Goal: Task Accomplishment & Management: Use online tool/utility

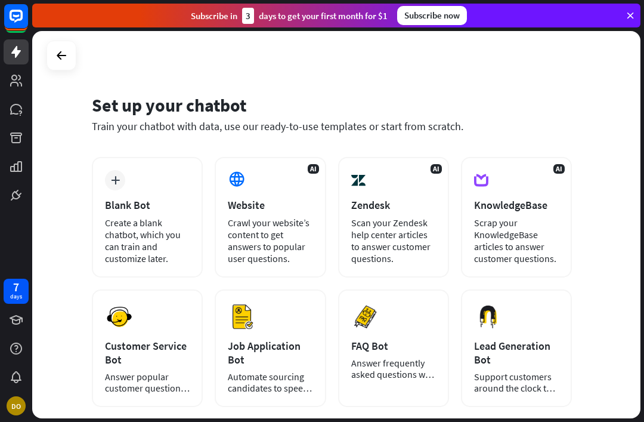
click at [132, 349] on div "Customer Service Bot" at bounding box center [147, 352] width 85 height 27
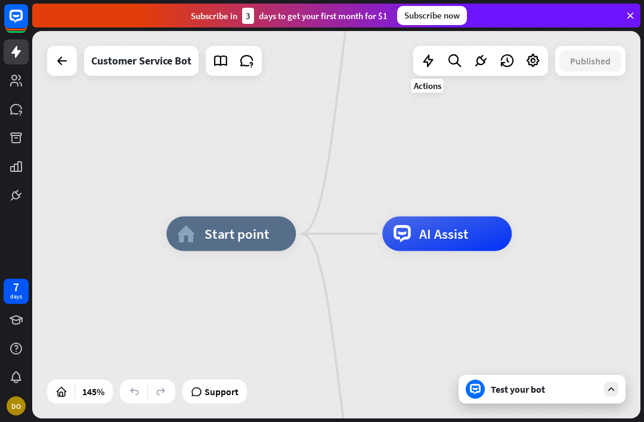
click at [421, 50] on div at bounding box center [428, 61] width 24 height 24
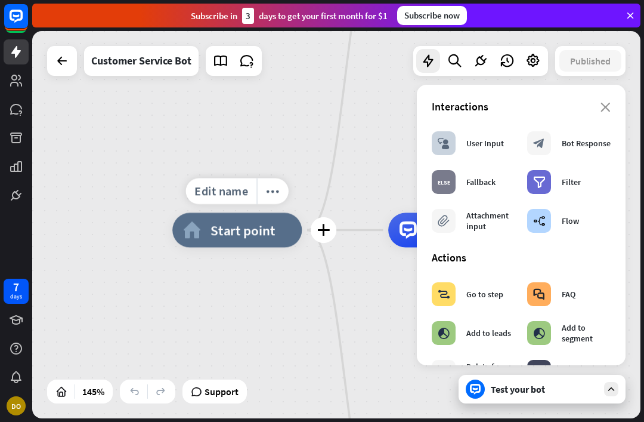
click at [326, 231] on icon "plus" at bounding box center [323, 230] width 13 height 12
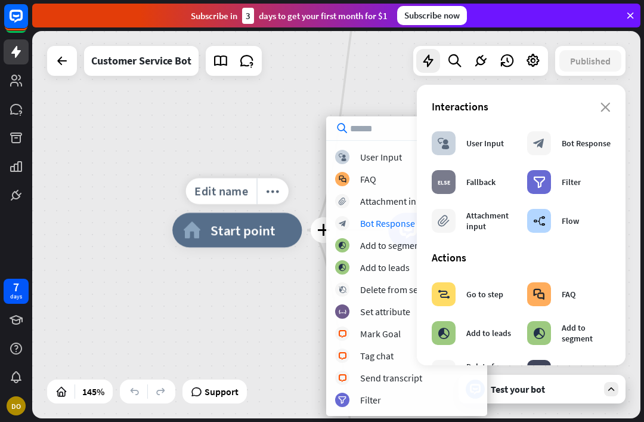
click at [343, 221] on icon "block_bot_response" at bounding box center [343, 223] width 8 height 8
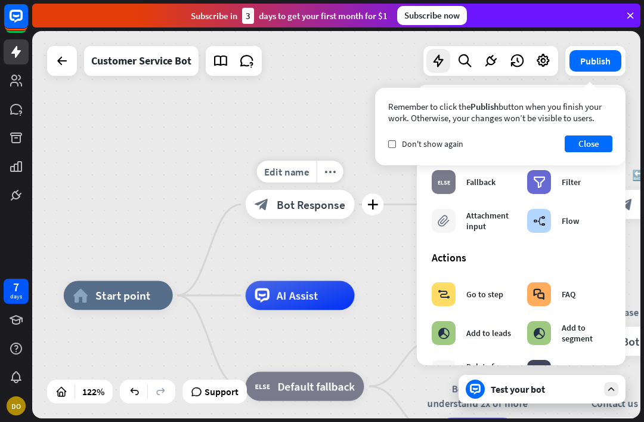
click at [305, 193] on div "block_bot_response Bot Response" at bounding box center [300, 204] width 109 height 29
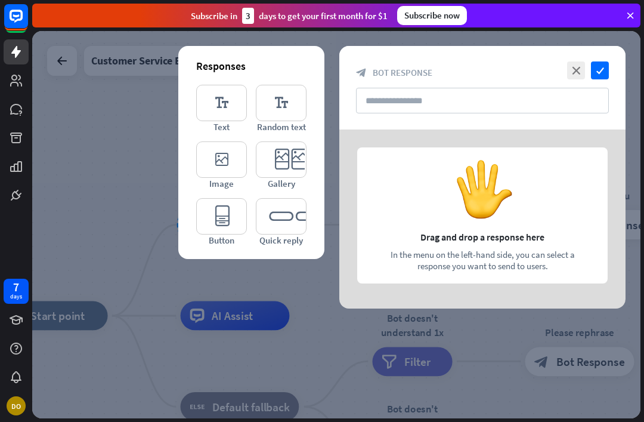
click at [225, 105] on icon "editor_text" at bounding box center [221, 103] width 51 height 36
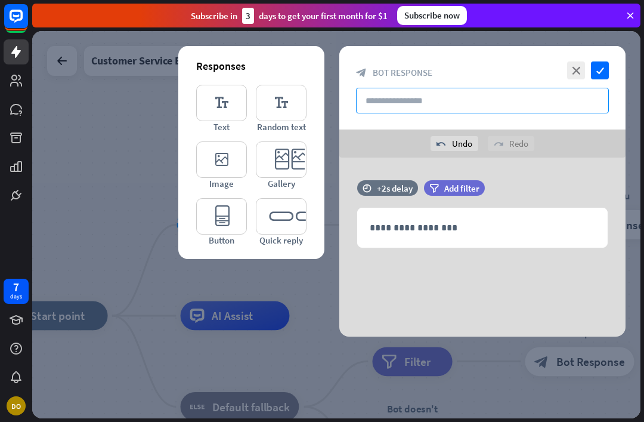
click at [541, 105] on input "text" at bounding box center [482, 101] width 253 height 26
click at [456, 237] on div "**********" at bounding box center [482, 227] width 249 height 39
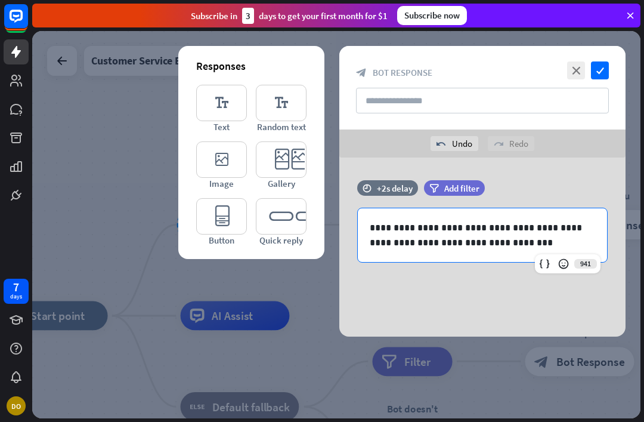
click at [602, 69] on icon "check" at bounding box center [600, 70] width 18 height 18
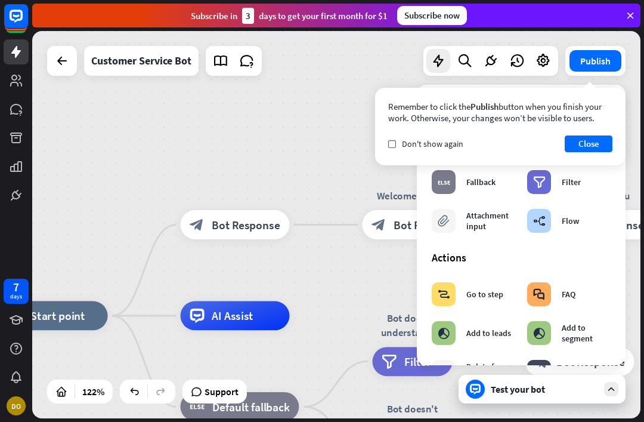
click at [542, 391] on div "Test your bot" at bounding box center [544, 389] width 107 height 12
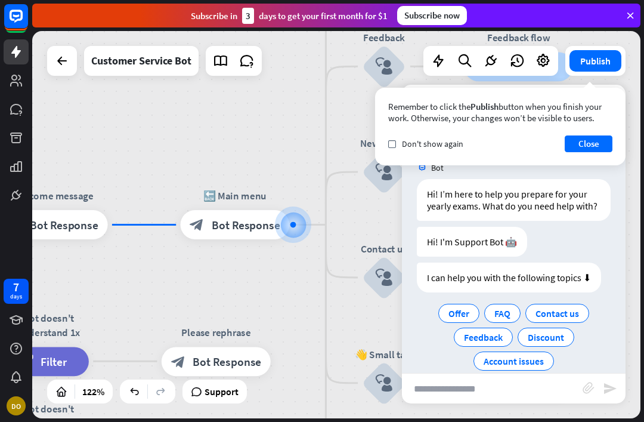
scroll to position [18, 0]
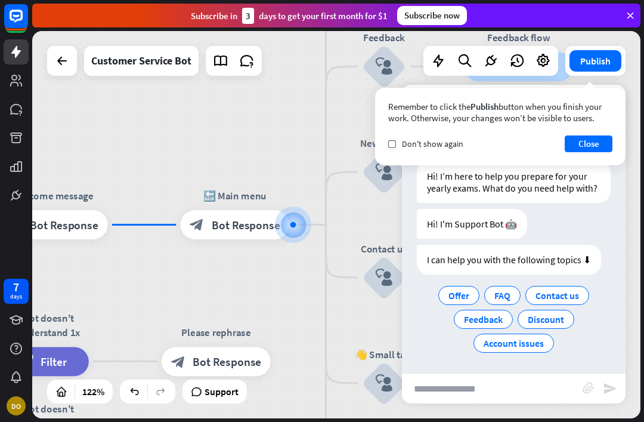
click at [590, 147] on button "Close" at bounding box center [589, 143] width 48 height 17
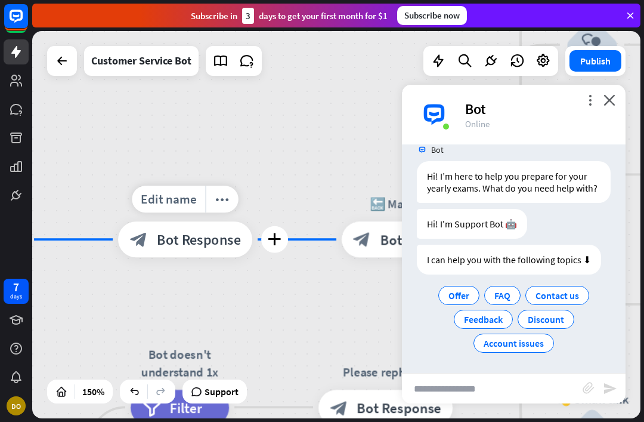
click at [202, 245] on span "Bot Response" at bounding box center [199, 239] width 84 height 18
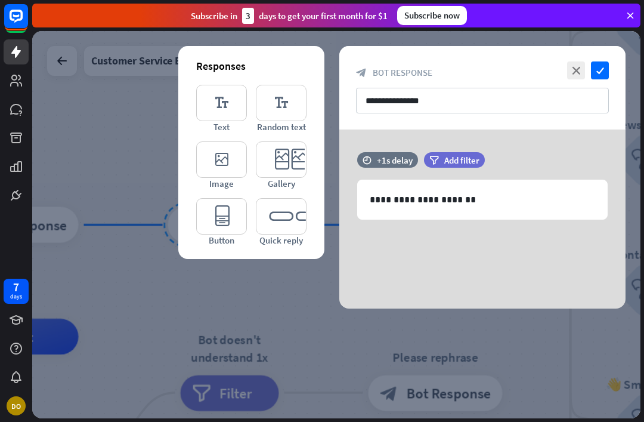
click at [524, 209] on div "**********" at bounding box center [482, 199] width 249 height 39
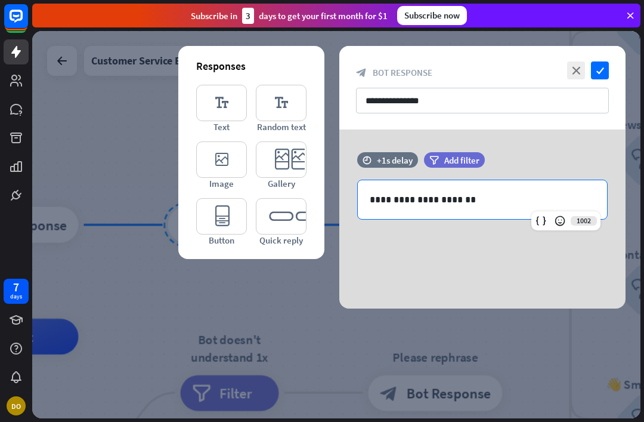
click at [516, 205] on p "**********" at bounding box center [482, 199] width 225 height 15
click at [583, 61] on icon "close" at bounding box center [576, 70] width 18 height 18
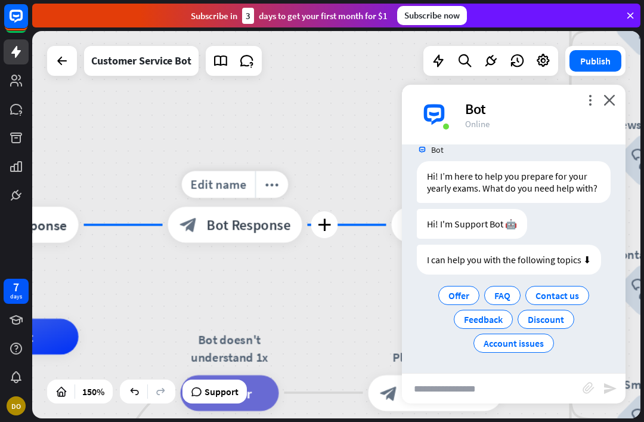
click at [614, 96] on icon "close" at bounding box center [609, 99] width 12 height 11
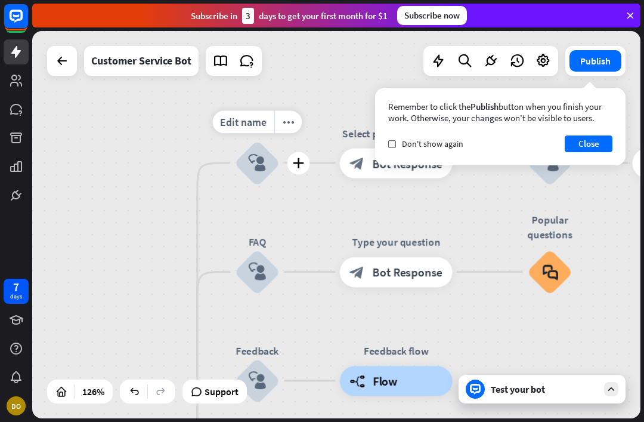
click at [258, 165] on icon "block_user_input" at bounding box center [257, 163] width 18 height 18
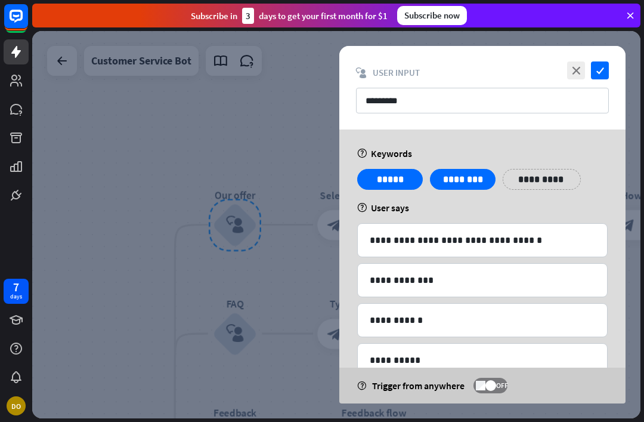
click at [227, 153] on div at bounding box center [336, 224] width 608 height 387
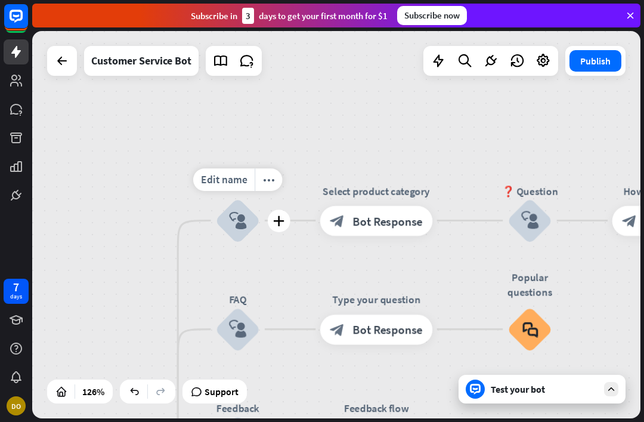
click at [160, 185] on div "home_2 Start point block_bot_response Bot Response Edit name more_horiz plus bl…" at bounding box center [336, 224] width 608 height 387
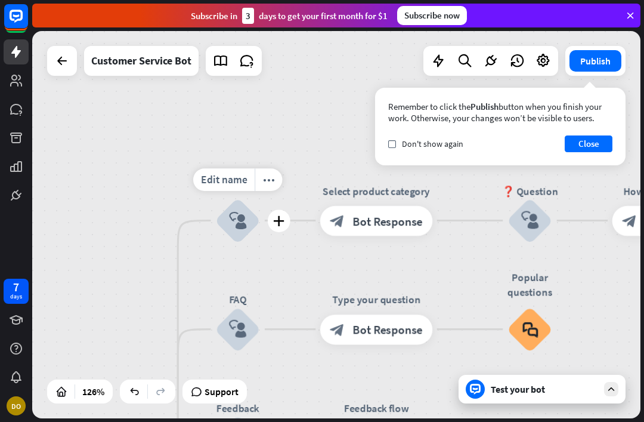
click at [243, 153] on div "home_2 Start point block_bot_response Bot Response Edit name more_horiz plus bl…" at bounding box center [336, 224] width 608 height 387
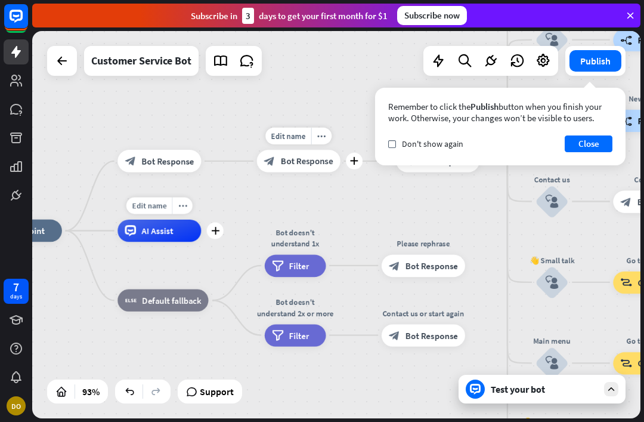
click at [519, 385] on div "Test your bot" at bounding box center [544, 389] width 107 height 12
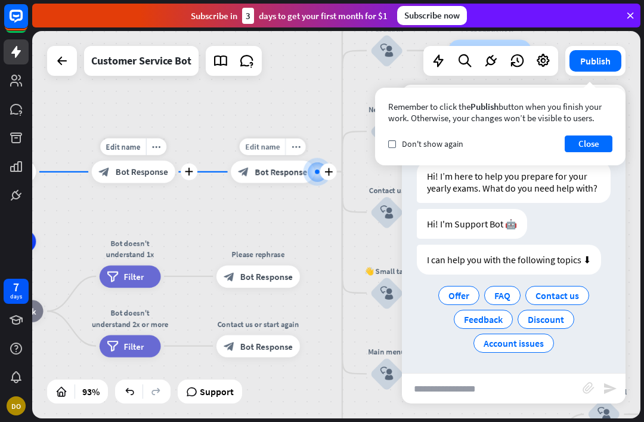
click at [264, 170] on span "Bot Response" at bounding box center [281, 171] width 52 height 11
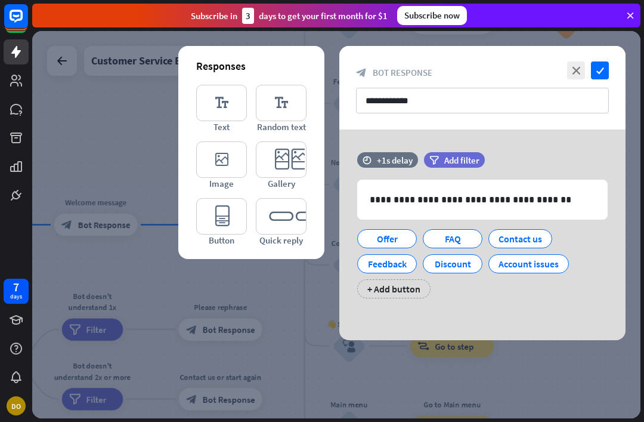
click at [371, 241] on div "Offer" at bounding box center [386, 239] width 39 height 18
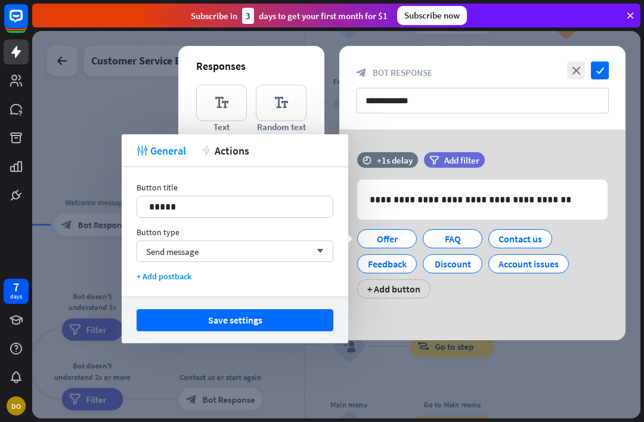
click at [244, 212] on p "*****" at bounding box center [235, 206] width 172 height 15
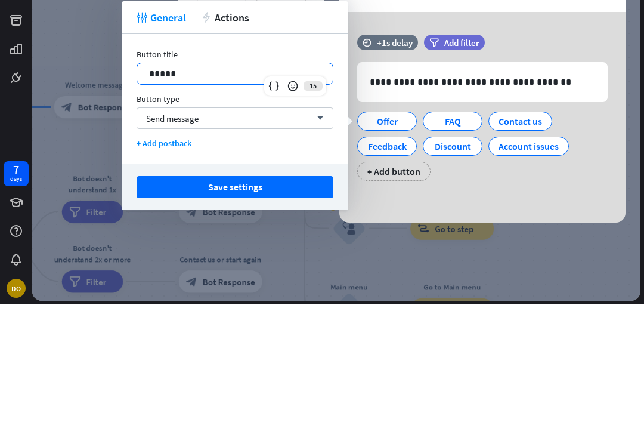
click at [210, 184] on p "*****" at bounding box center [235, 191] width 172 height 15
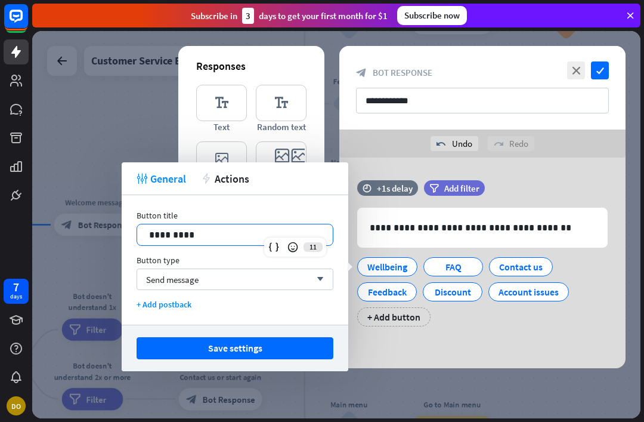
click at [189, 284] on span "Send message" at bounding box center [172, 279] width 52 height 11
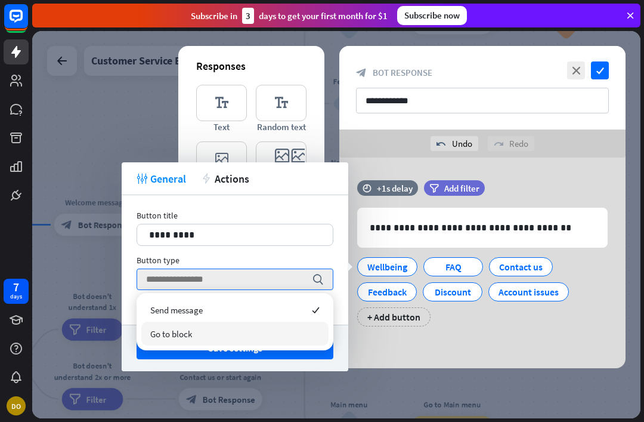
click at [185, 336] on span "Go to block" at bounding box center [171, 333] width 42 height 11
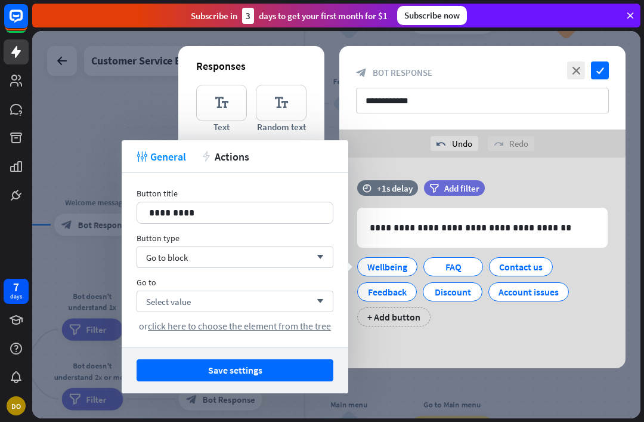
click at [212, 370] on button "Save settings" at bounding box center [235, 370] width 197 height 22
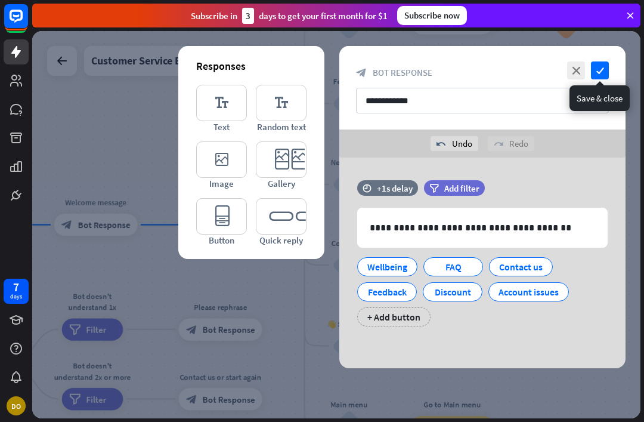
click at [600, 68] on icon "check" at bounding box center [600, 70] width 18 height 18
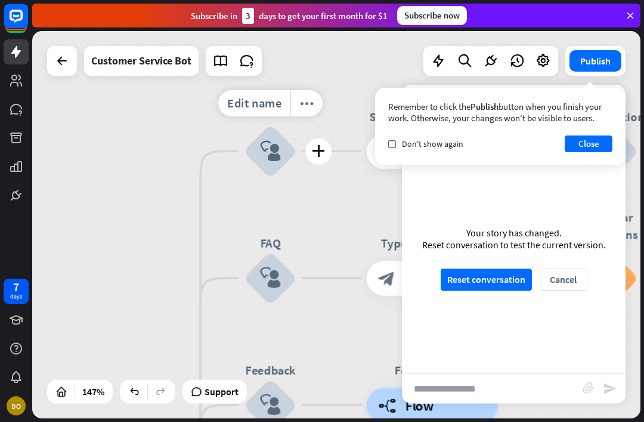
click at [259, 103] on span "Edit name" at bounding box center [254, 103] width 54 height 16
click at [297, 98] on input "*********" at bounding box center [270, 103] width 122 height 24
click at [304, 101] on input "*********" at bounding box center [270, 103] width 122 height 24
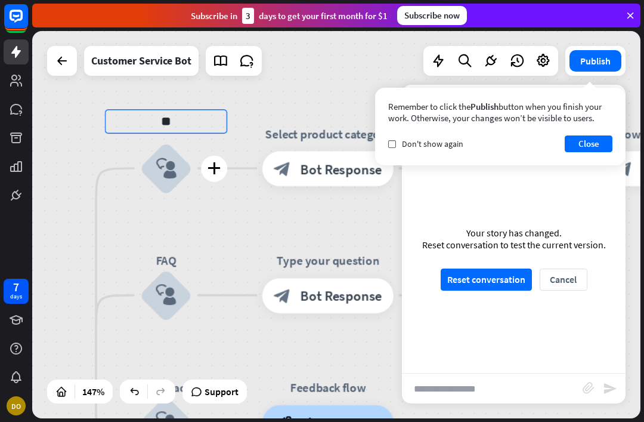
type input "*"
type input "*********"
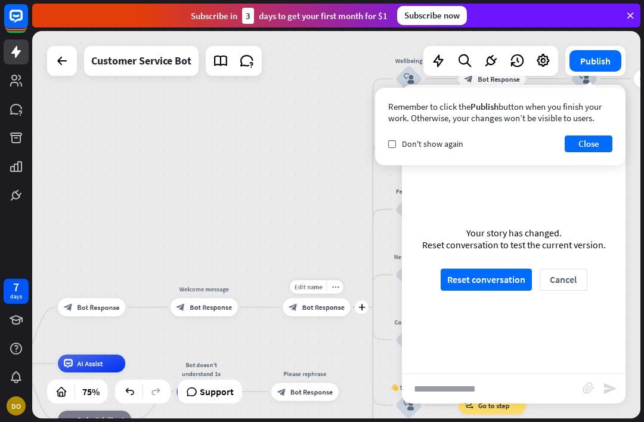
click at [318, 306] on span "Bot Response" at bounding box center [323, 306] width 42 height 9
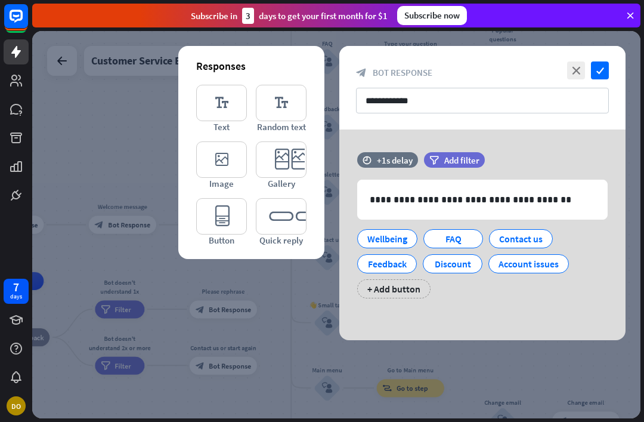
click at [366, 240] on div "Wellbeing" at bounding box center [387, 238] width 60 height 19
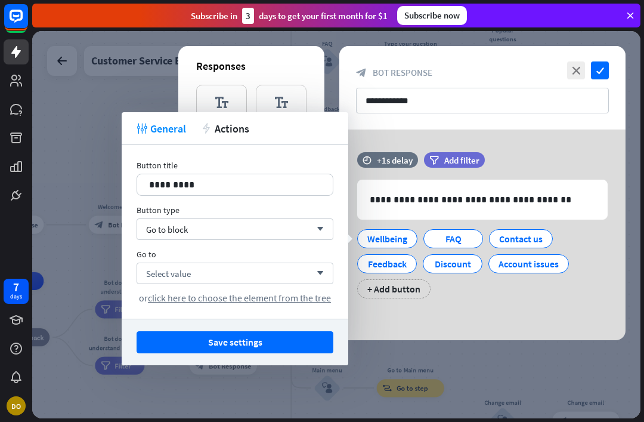
click at [284, 299] on span "click here to choose the element from the tree" at bounding box center [239, 298] width 183 height 12
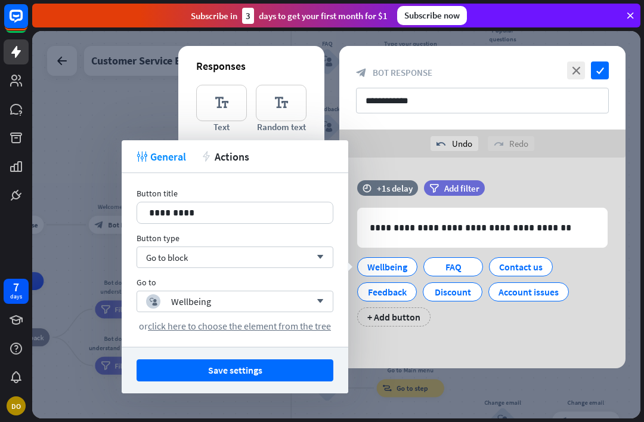
click at [266, 361] on button "Save settings" at bounding box center [235, 370] width 197 height 22
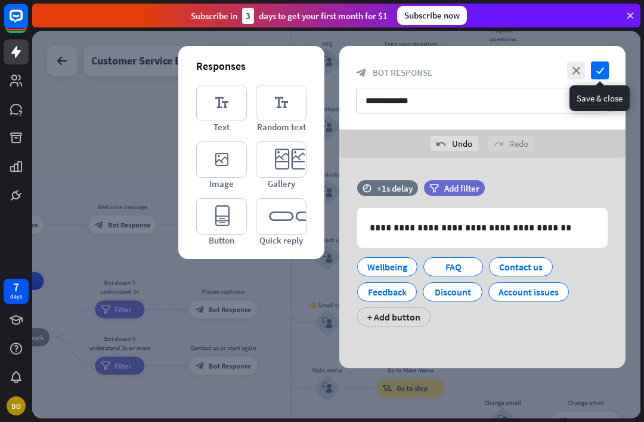
click at [605, 66] on icon "check" at bounding box center [600, 70] width 18 height 18
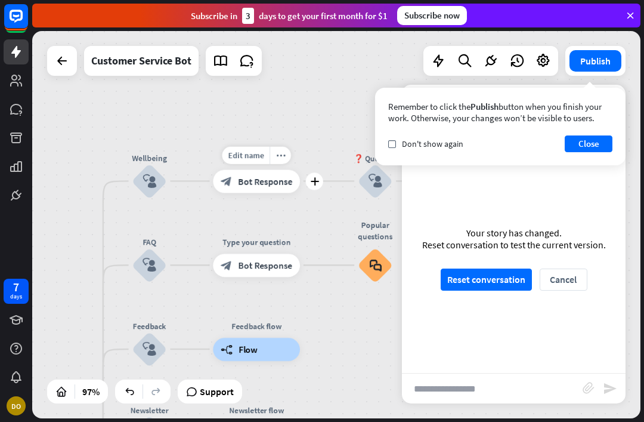
click at [251, 180] on span "Bot Response" at bounding box center [265, 180] width 54 height 11
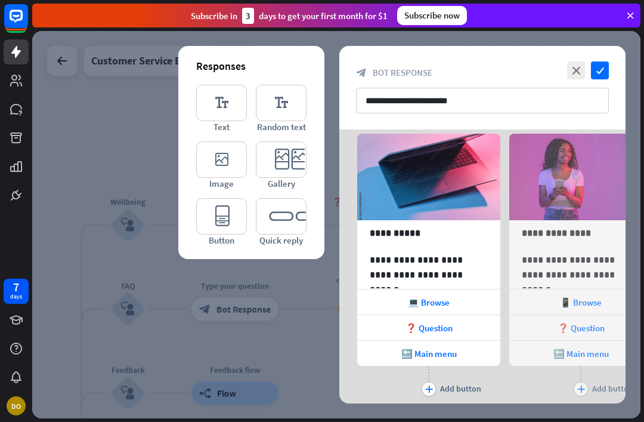
scroll to position [51, 0]
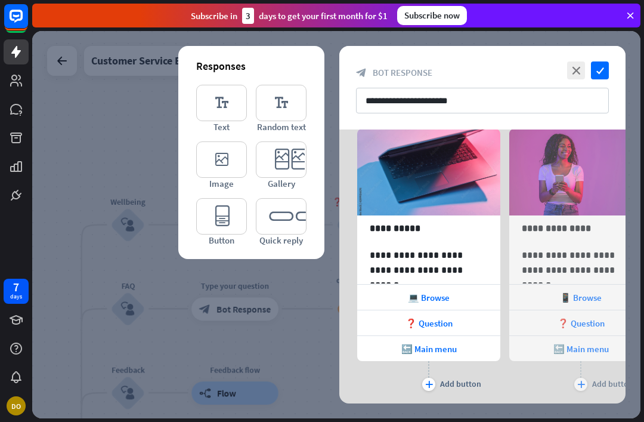
click at [343, 164] on icon at bounding box center [339, 164] width 11 height 11
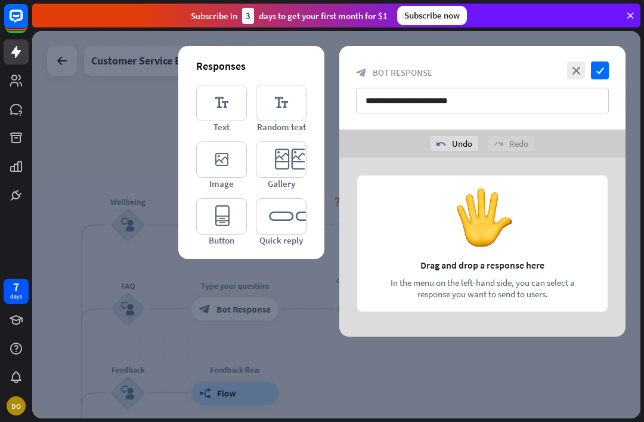
scroll to position [0, 0]
click at [215, 106] on icon "editor_text" at bounding box center [221, 103] width 51 height 36
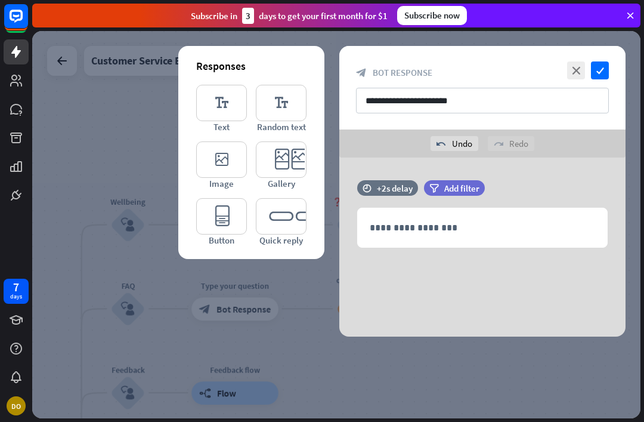
click at [440, 246] on div "**********" at bounding box center [482, 227] width 249 height 39
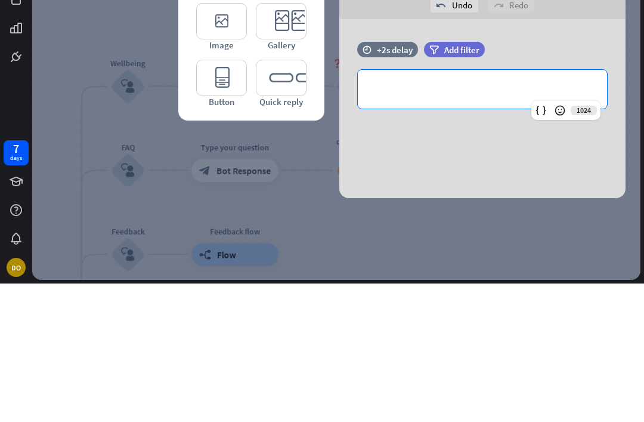
click at [142, 101] on div at bounding box center [336, 224] width 608 height 387
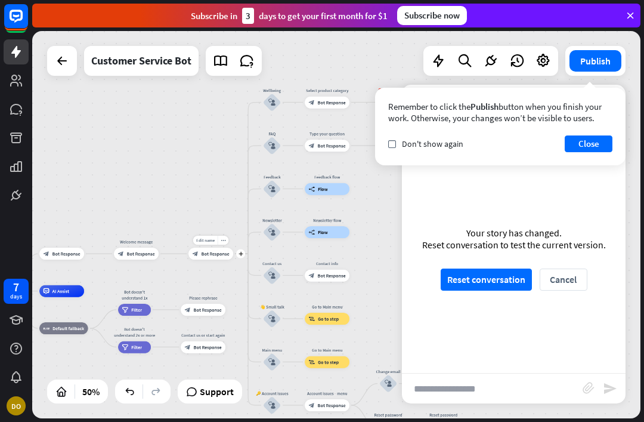
click at [211, 254] on span "Bot Response" at bounding box center [216, 253] width 28 height 6
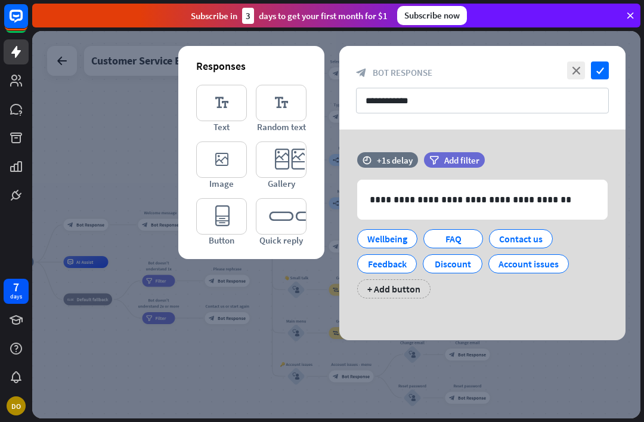
click at [436, 239] on div "FAQ" at bounding box center [453, 239] width 39 height 18
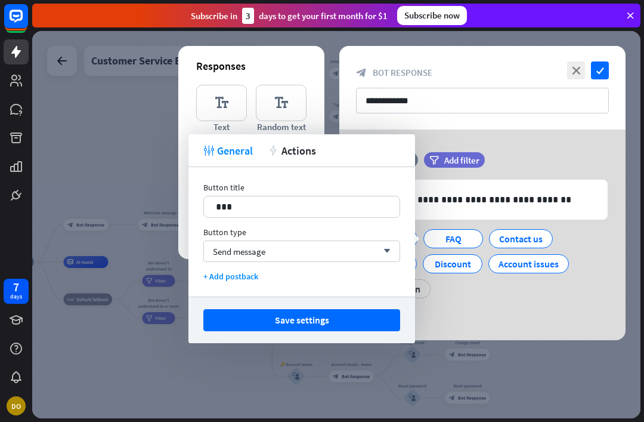
click at [286, 203] on p "***" at bounding box center [302, 206] width 172 height 15
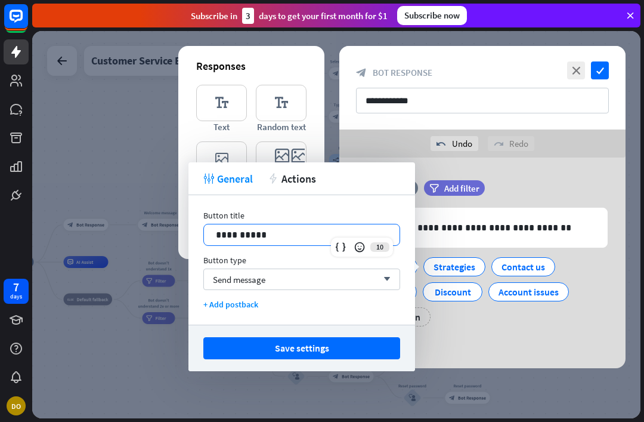
click at [316, 282] on div "Send message arrow_down" at bounding box center [301, 278] width 197 height 21
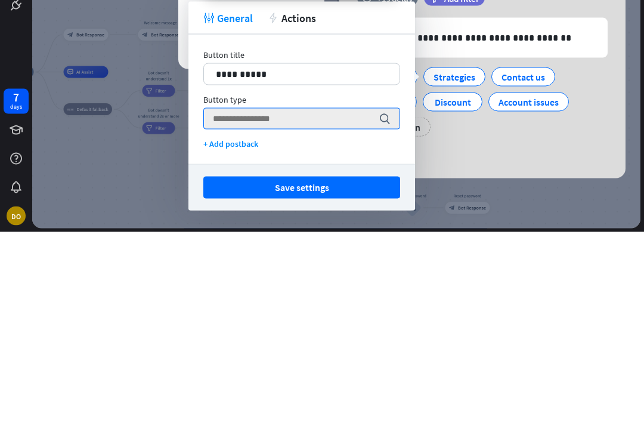
click at [371, 298] on input "search" at bounding box center [293, 308] width 160 height 20
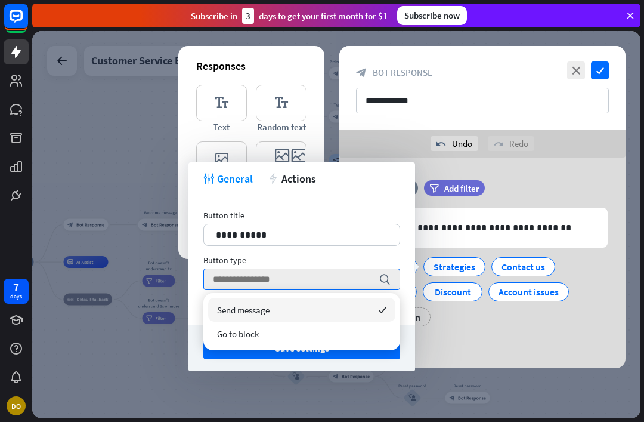
click at [267, 333] on div "Go to block" at bounding box center [301, 333] width 187 height 24
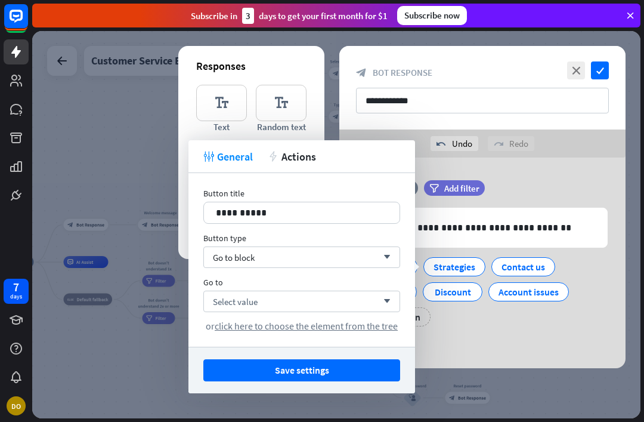
click at [250, 326] on span "click here to choose the element from the tree" at bounding box center [306, 326] width 183 height 12
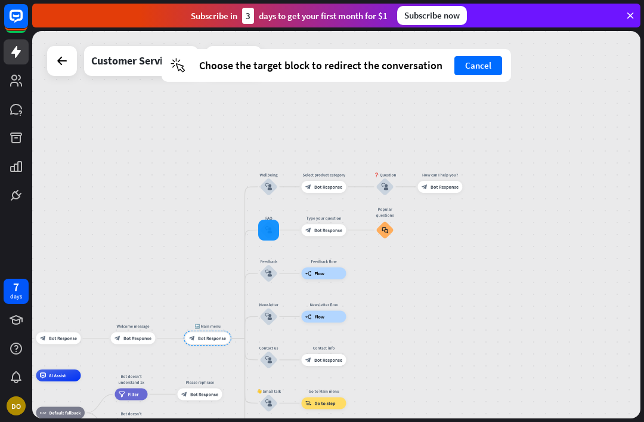
click at [261, 234] on div at bounding box center [268, 229] width 21 height 21
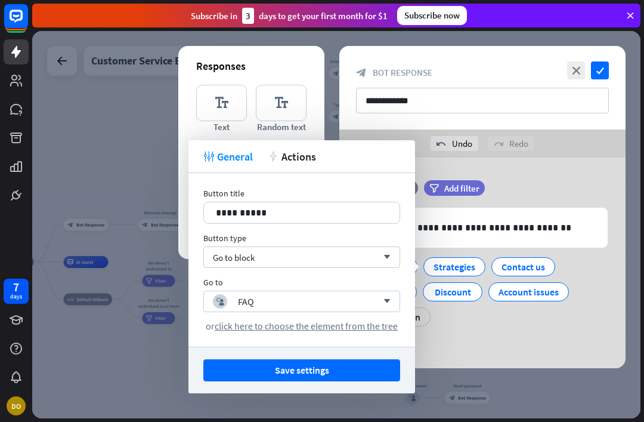
click at [301, 374] on button "Save settings" at bounding box center [301, 370] width 197 height 22
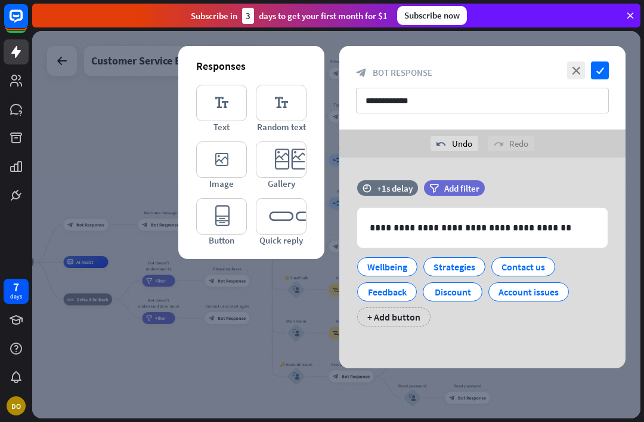
click at [596, 72] on icon "check" at bounding box center [600, 70] width 18 height 18
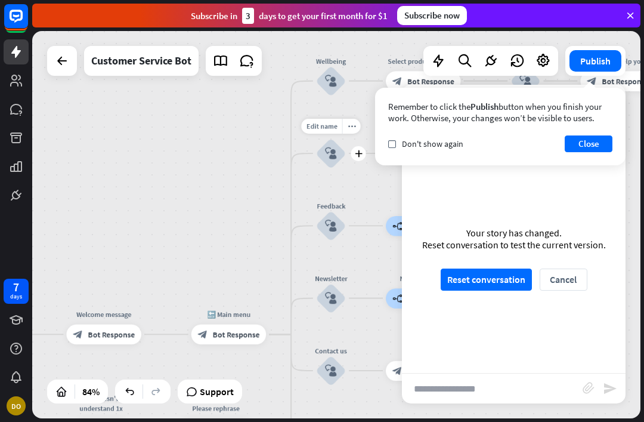
click at [323, 125] on span "Edit name" at bounding box center [321, 125] width 31 height 9
type input "*"
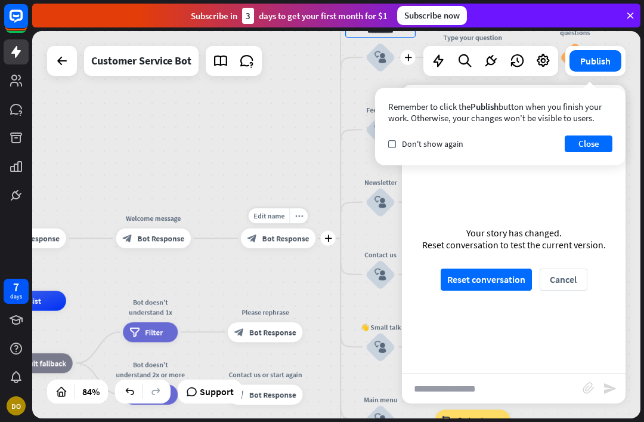
type input "**********"
click at [286, 234] on div "**********" at bounding box center [336, 224] width 608 height 387
click at [578, 270] on button "Cancel" at bounding box center [564, 279] width 48 height 22
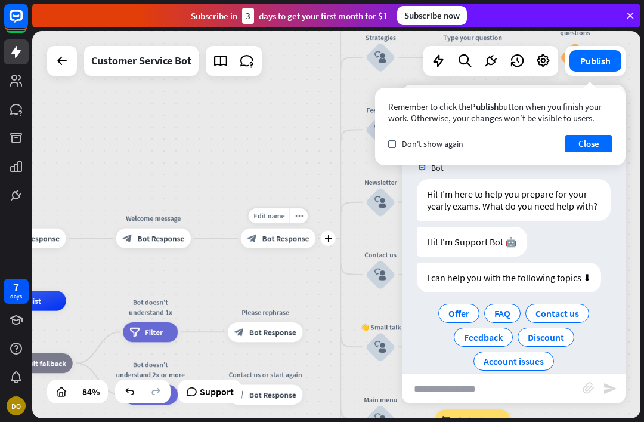
click at [280, 239] on span "Bot Response" at bounding box center [285, 238] width 47 height 10
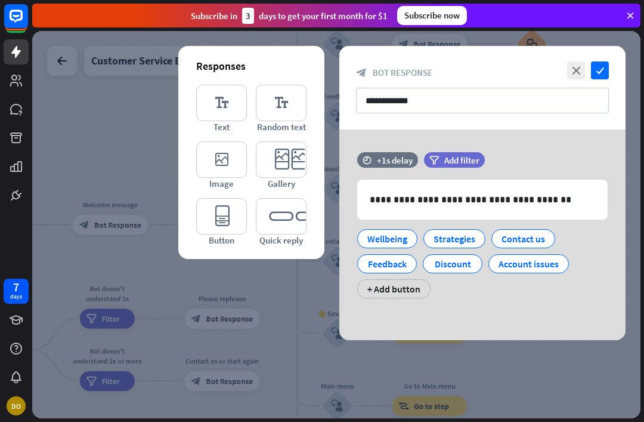
click at [435, 237] on div "Strategies" at bounding box center [455, 239] width 42 height 18
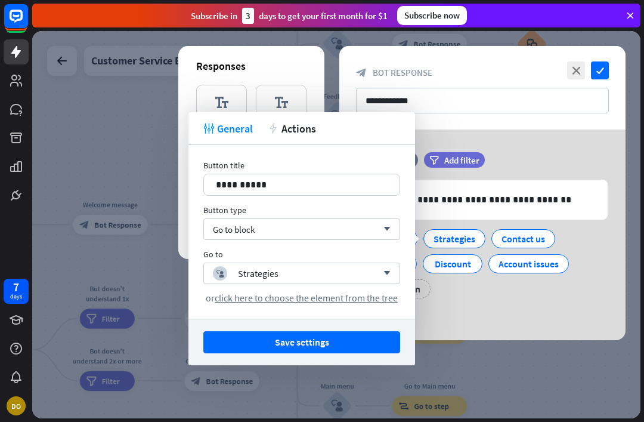
click at [271, 219] on div "Go to block arrow_down" at bounding box center [301, 228] width 197 height 21
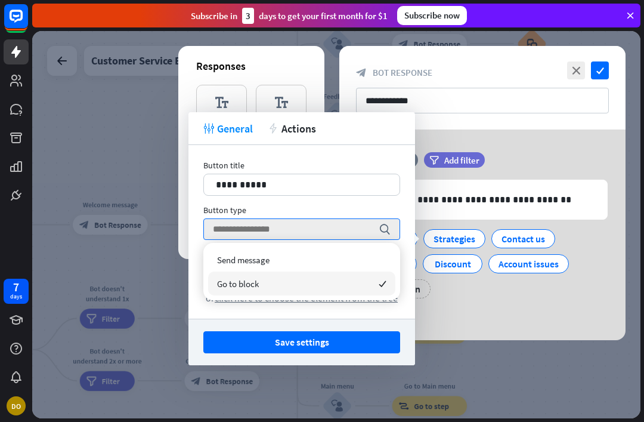
click at [268, 284] on div "Go to block checked" at bounding box center [301, 283] width 187 height 24
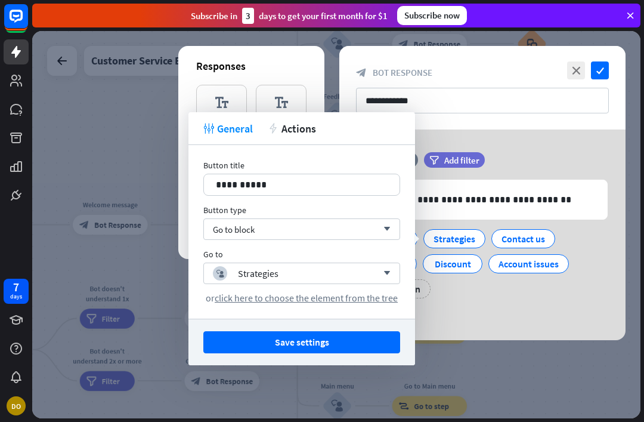
click at [349, 295] on span "click here to choose the element from the tree" at bounding box center [306, 298] width 183 height 12
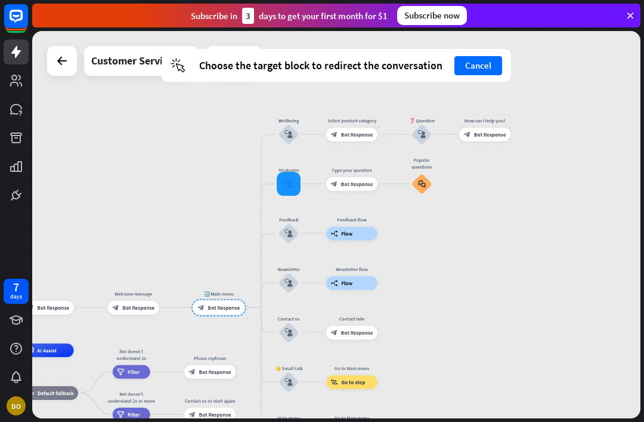
click at [280, 176] on div at bounding box center [289, 184] width 24 height 24
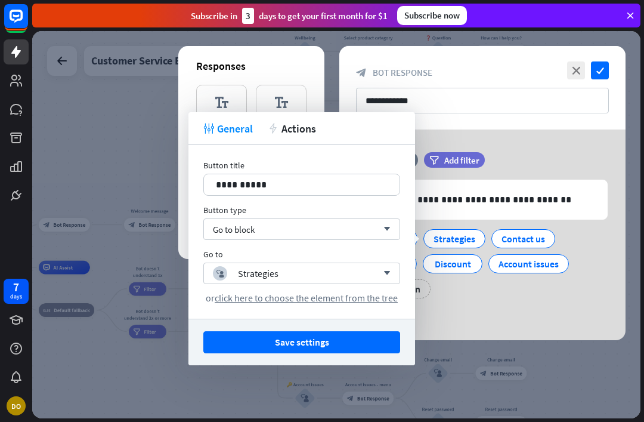
click at [317, 352] on button "Save settings" at bounding box center [301, 342] width 197 height 22
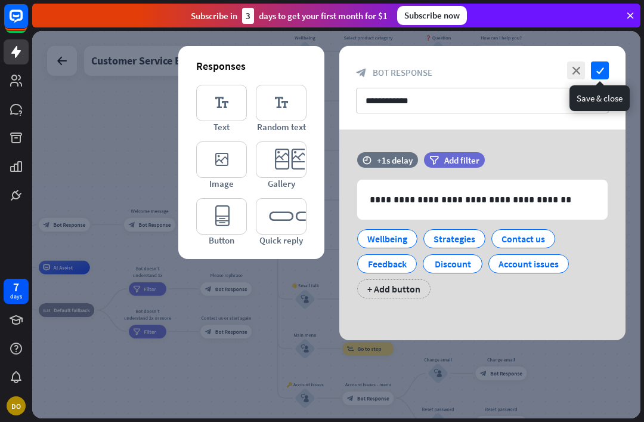
click at [600, 70] on icon "check" at bounding box center [600, 70] width 18 height 18
